Goal: Task Accomplishment & Management: Complete application form

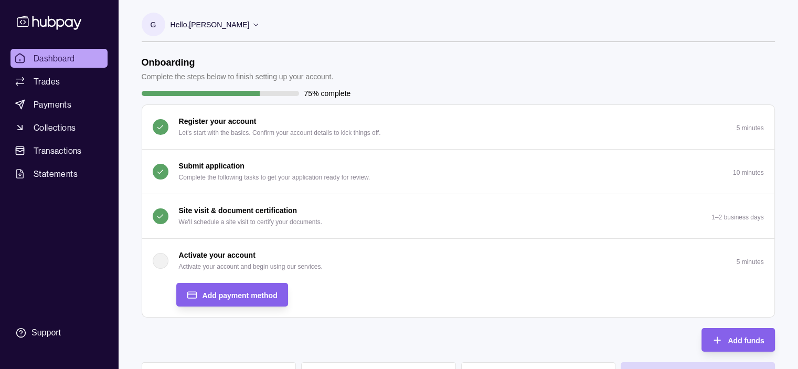
click at [165, 262] on div "button" at bounding box center [161, 261] width 16 height 16
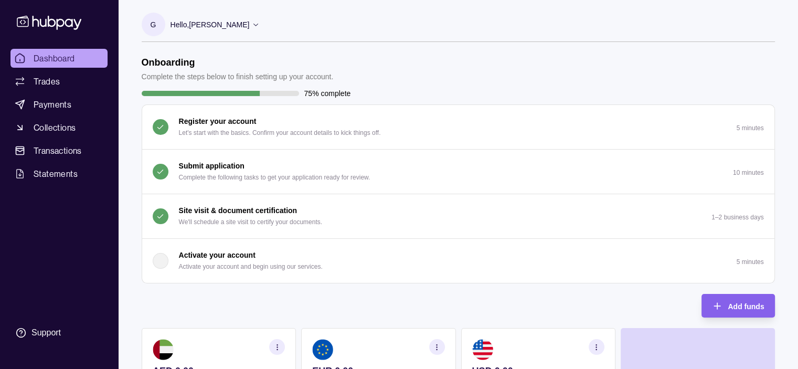
click at [229, 259] on p "Activate your account" at bounding box center [217, 255] width 77 height 12
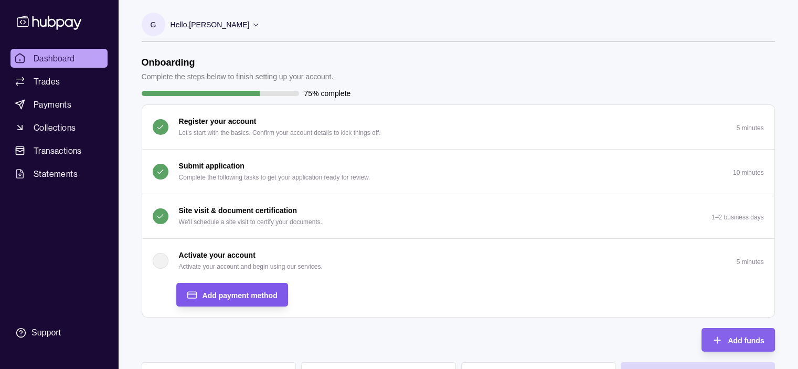
click at [243, 294] on span "Add payment method" at bounding box center [239, 295] width 75 height 8
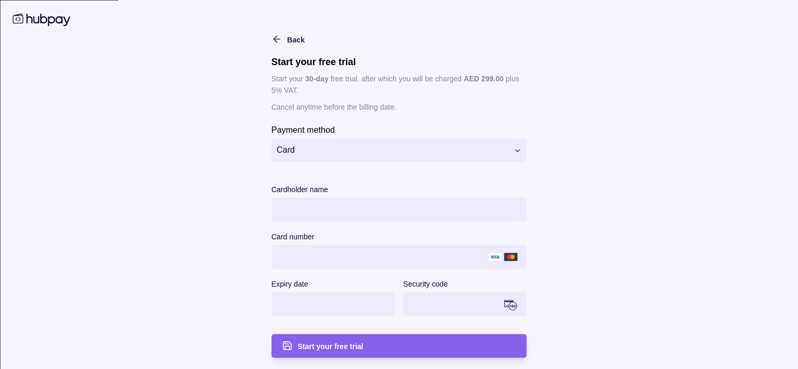
click at [485, 141] on html "Dashboard Trades Payments Collections Transactions Statements Support G Hello, …" at bounding box center [399, 330] width 798 height 660
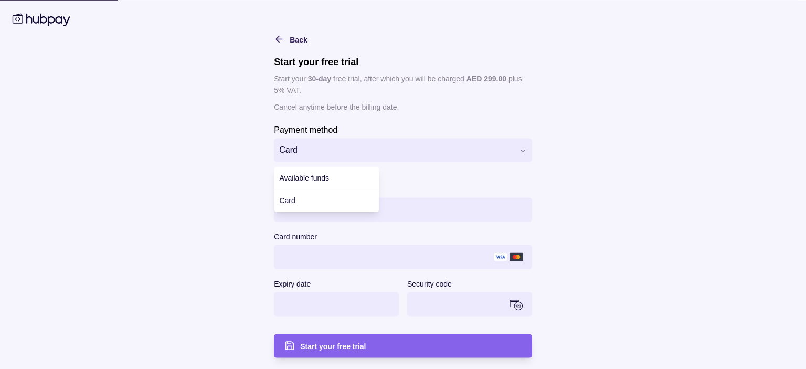
click at [507, 147] on html "Dashboard Trades Payments Collections Transactions Statements Support G Hello, …" at bounding box center [403, 330] width 806 height 660
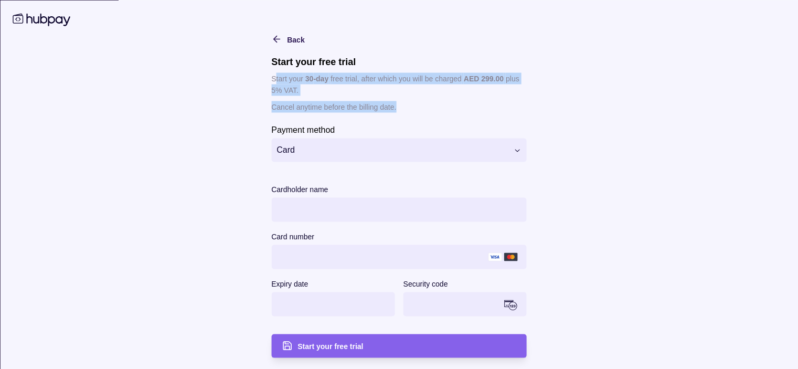
drag, startPoint x: 273, startPoint y: 78, endPoint x: 401, endPoint y: 113, distance: 133.2
click at [398, 114] on div "**********" at bounding box center [398, 207] width 255 height 302
click at [404, 109] on p "Cancel anytime before the billing date." at bounding box center [398, 107] width 255 height 12
drag, startPoint x: 402, startPoint y: 109, endPoint x: 239, endPoint y: 61, distance: 169.8
click at [239, 69] on main "**********" at bounding box center [399, 185] width 537 height 346
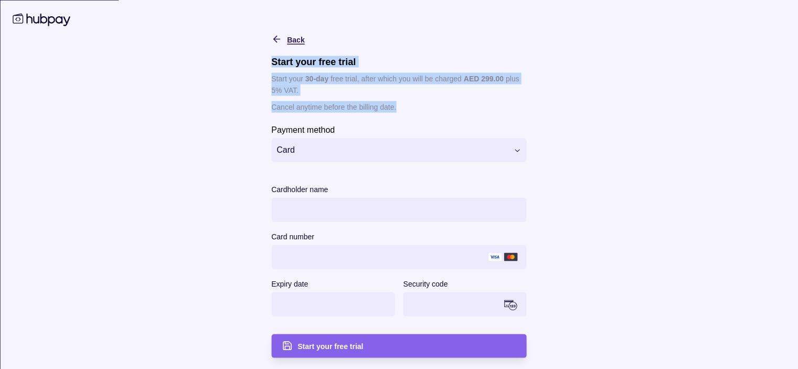
click at [274, 39] on icon "button" at bounding box center [276, 39] width 6 height 0
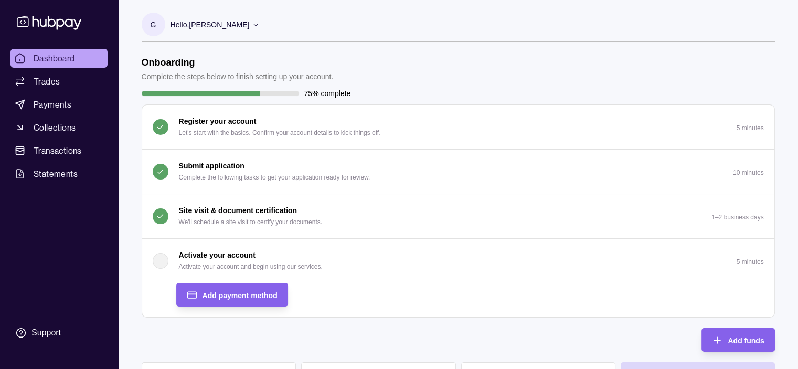
click at [414, 340] on div "Onboarding Complete the steps below to finish setting up your account. 75% comp…" at bounding box center [458, 290] width 633 height 467
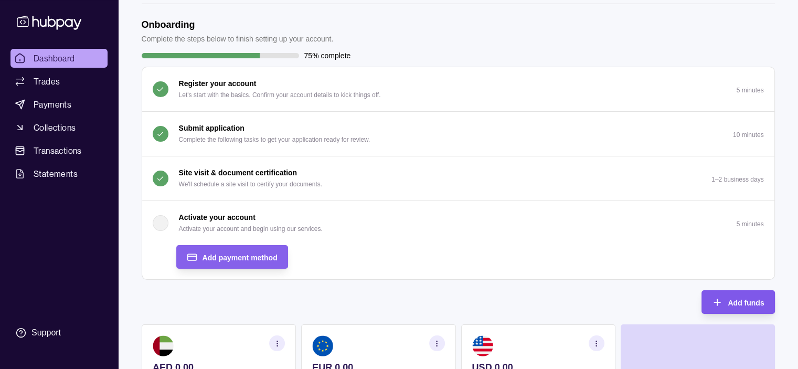
scroll to position [52, 0]
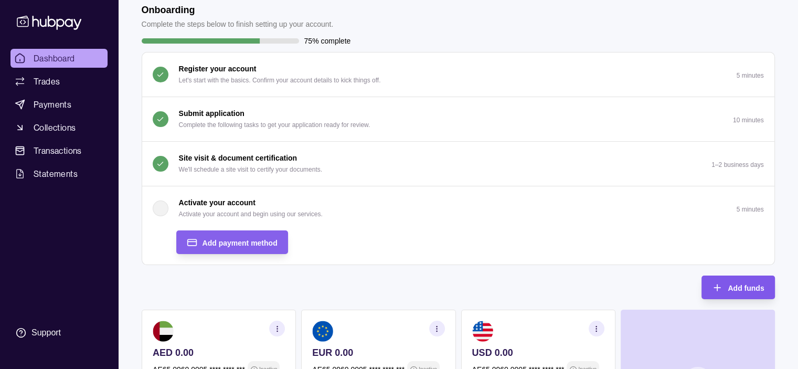
click at [760, 284] on span "Add funds" at bounding box center [746, 288] width 36 height 8
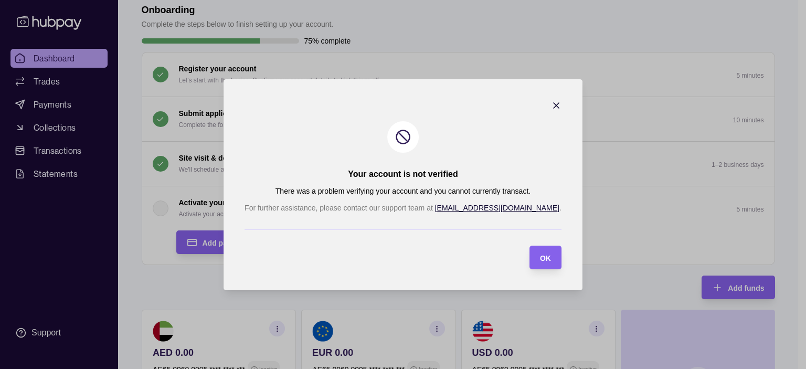
click at [551, 101] on icon "button" at bounding box center [556, 105] width 10 height 10
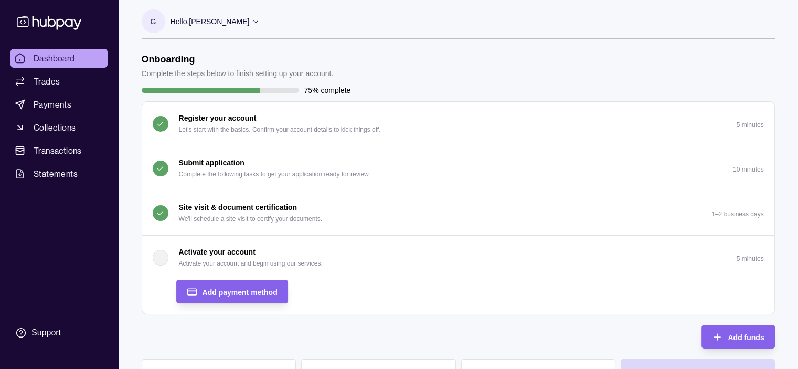
scroll to position [0, 0]
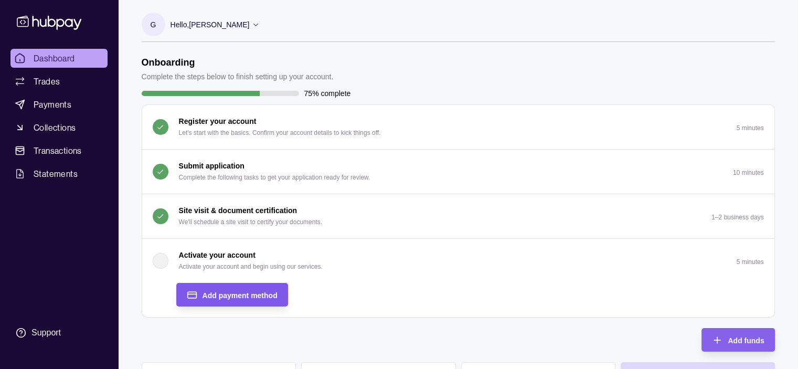
click at [221, 291] on span "Add payment method" at bounding box center [239, 295] width 75 height 8
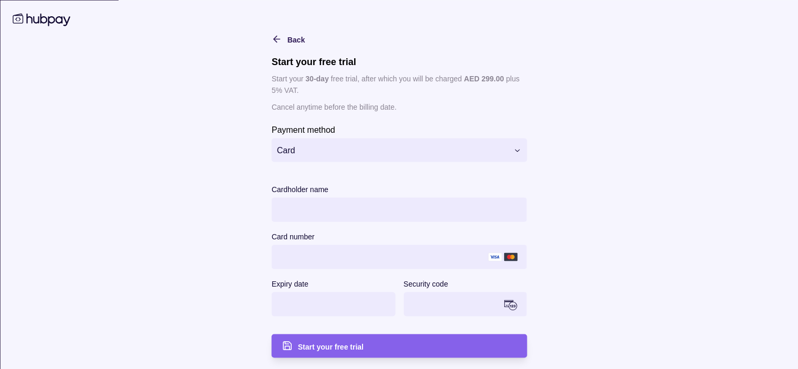
click at [365, 140] on html "Dashboard Trades Payments Collections Transactions Statements Support G Hello, …" at bounding box center [399, 330] width 798 height 660
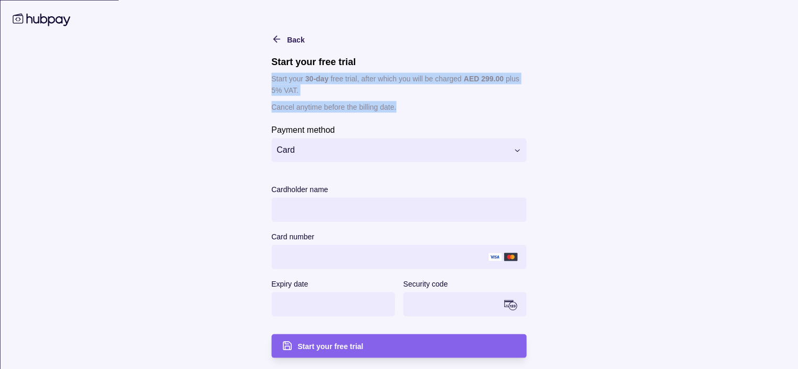
drag, startPoint x: 394, startPoint y: 109, endPoint x: 232, endPoint y: 79, distance: 165.4
click at [232, 79] on main "**********" at bounding box center [399, 185] width 537 height 346
click at [510, 103] on p "Cancel anytime before the billing date." at bounding box center [398, 107] width 255 height 12
